Goal: Find specific page/section: Find specific page/section

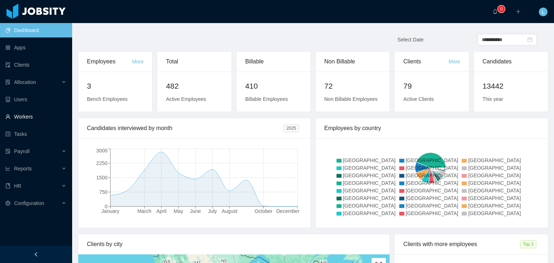
click at [18, 122] on link "Workers" at bounding box center [35, 117] width 61 height 14
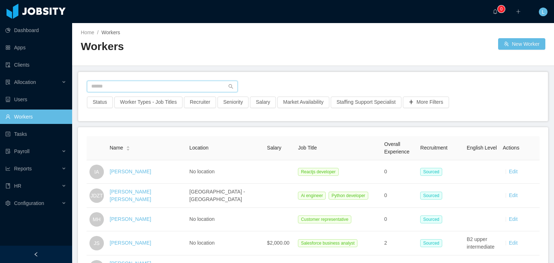
click at [209, 86] on input "text" at bounding box center [162, 87] width 151 height 12
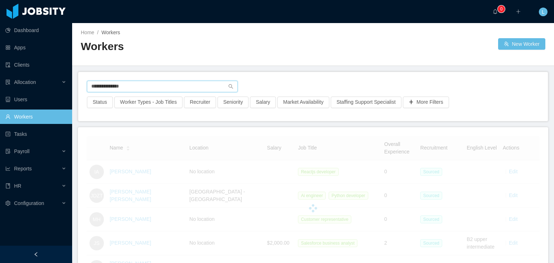
type input "**********"
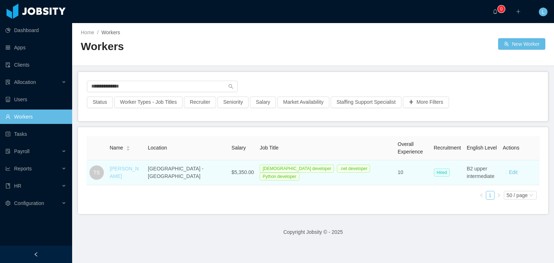
click at [139, 174] on link "[PERSON_NAME]" at bounding box center [124, 172] width 29 height 13
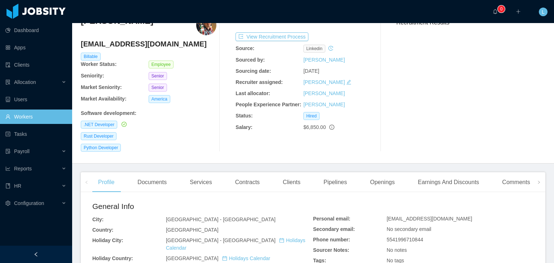
scroll to position [36, 0]
click at [509, 183] on div "Comments" at bounding box center [515, 182] width 39 height 20
